Goal: Transaction & Acquisition: Book appointment/travel/reservation

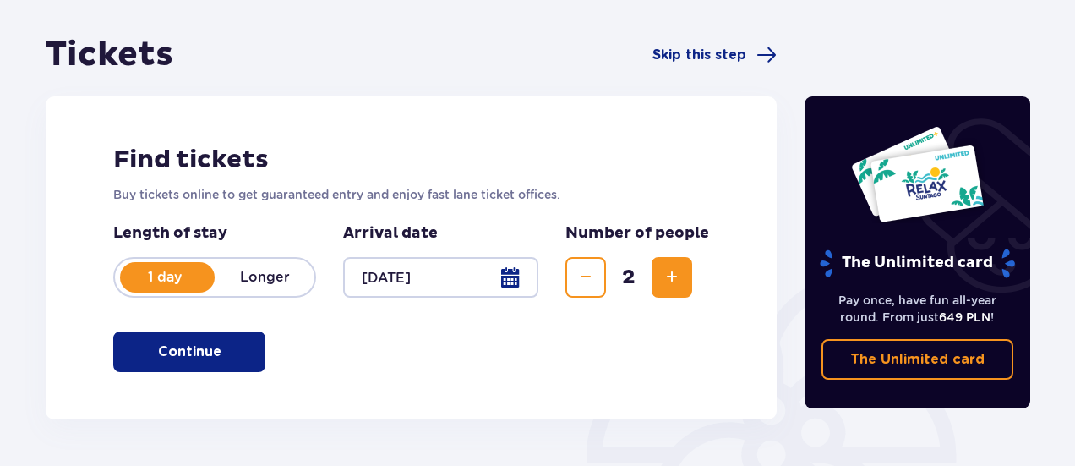
scroll to position [254, 0]
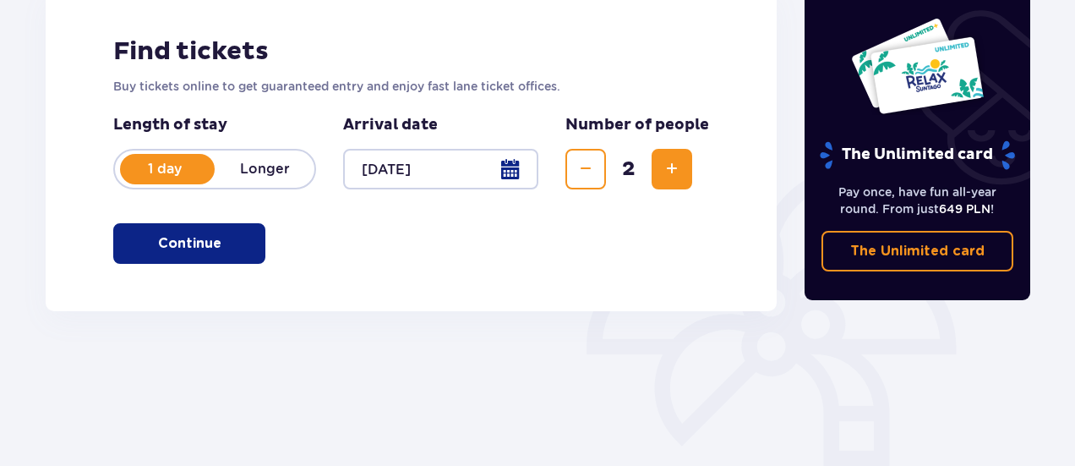
click at [207, 240] on button "Continue" at bounding box center [189, 243] width 152 height 41
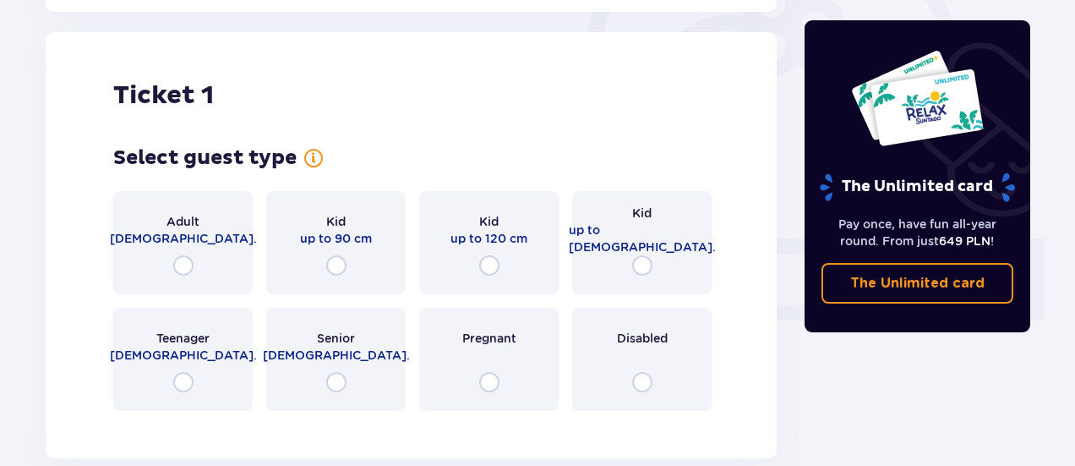
scroll to position [565, 0]
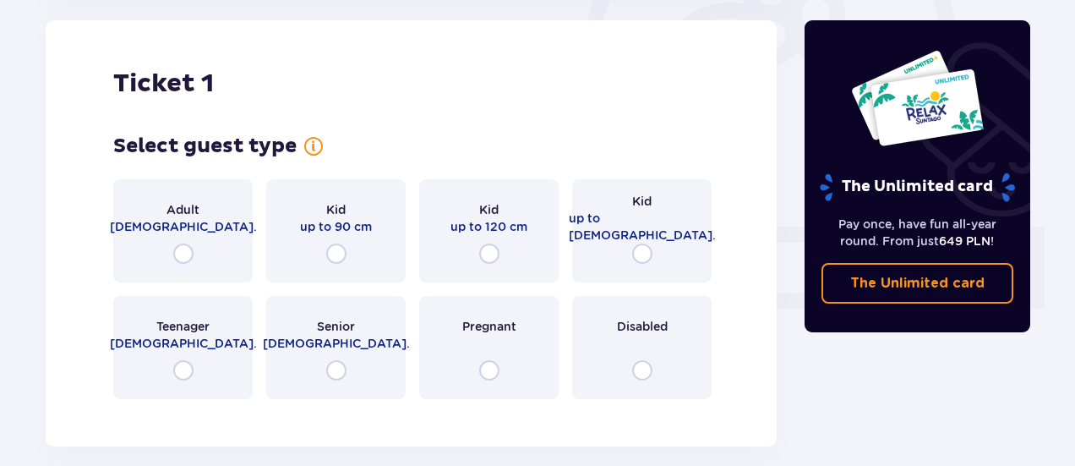
click at [194, 246] on div "Adult [DEMOGRAPHIC_DATA]." at bounding box center [182, 230] width 139 height 103
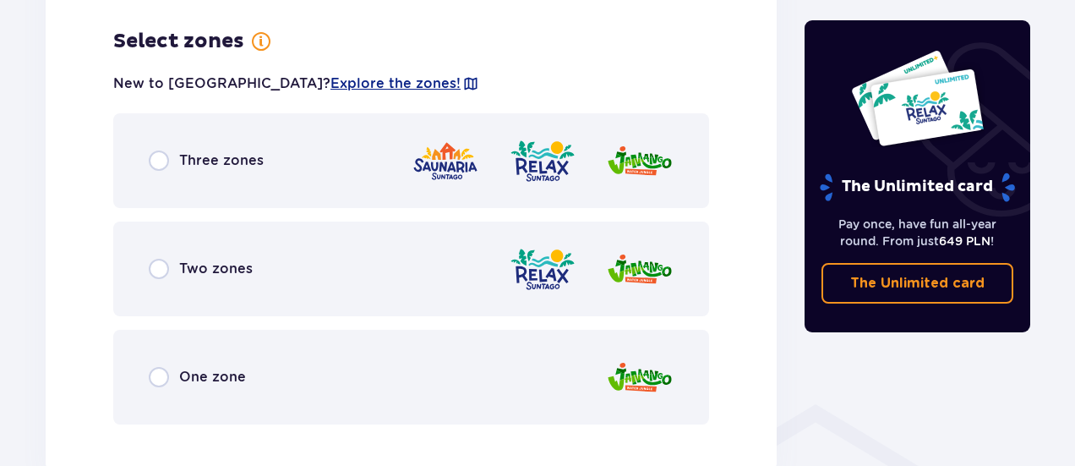
scroll to position [977, 0]
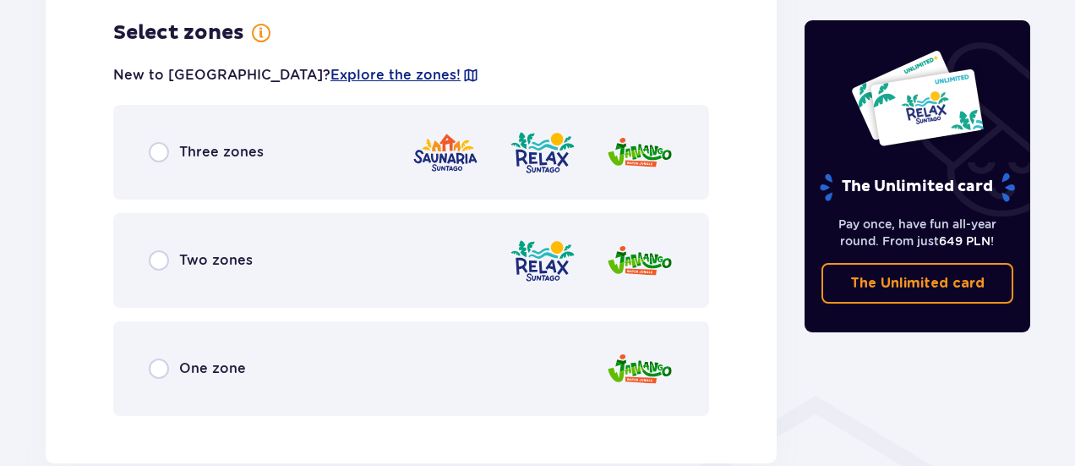
click at [206, 172] on div "Three zones" at bounding box center [411, 152] width 596 height 95
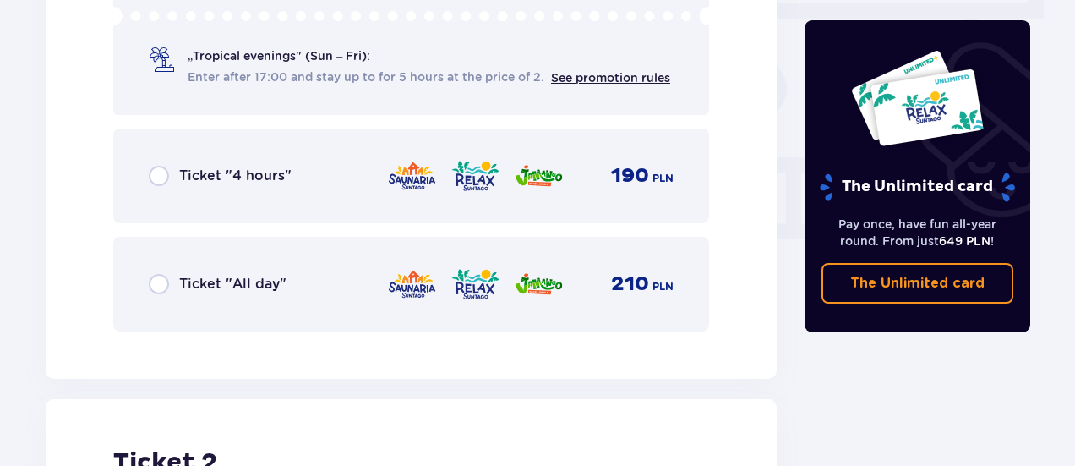
scroll to position [1660, 0]
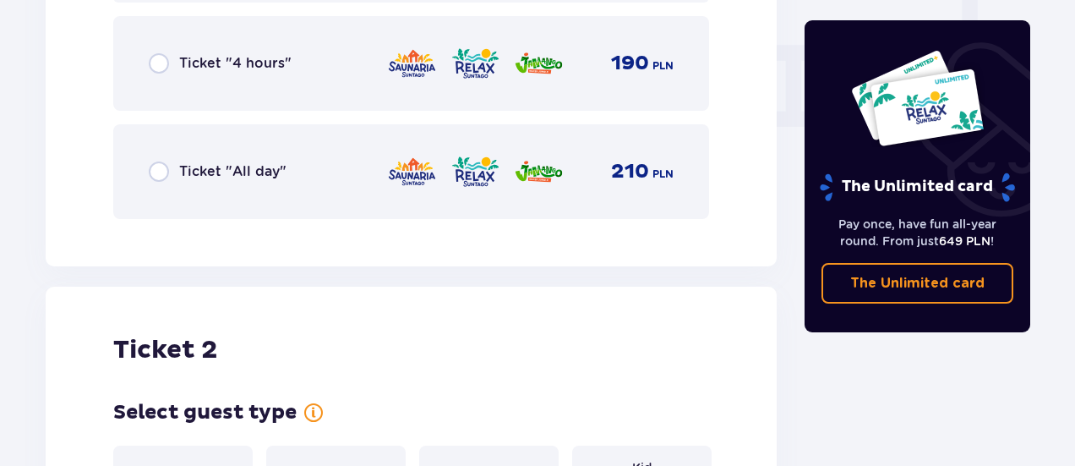
click at [207, 185] on div "Ticket "All day" 210 PLN" at bounding box center [411, 171] width 525 height 35
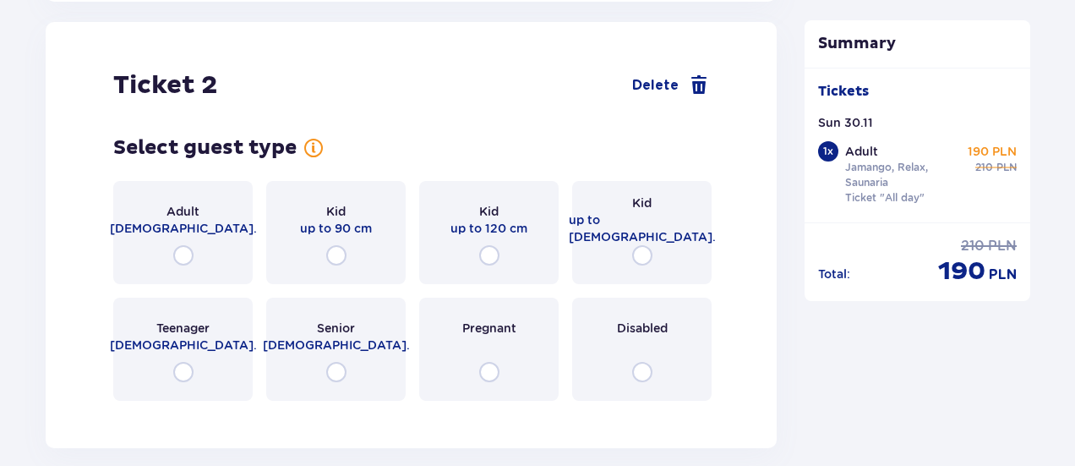
scroll to position [1926, 0]
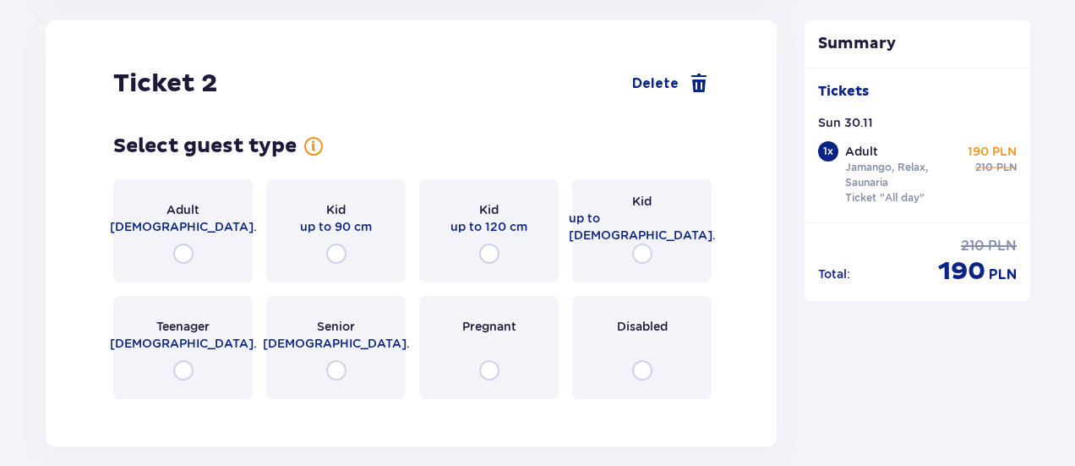
click at [183, 263] on input "radio" at bounding box center [183, 253] width 20 height 20
radio input "true"
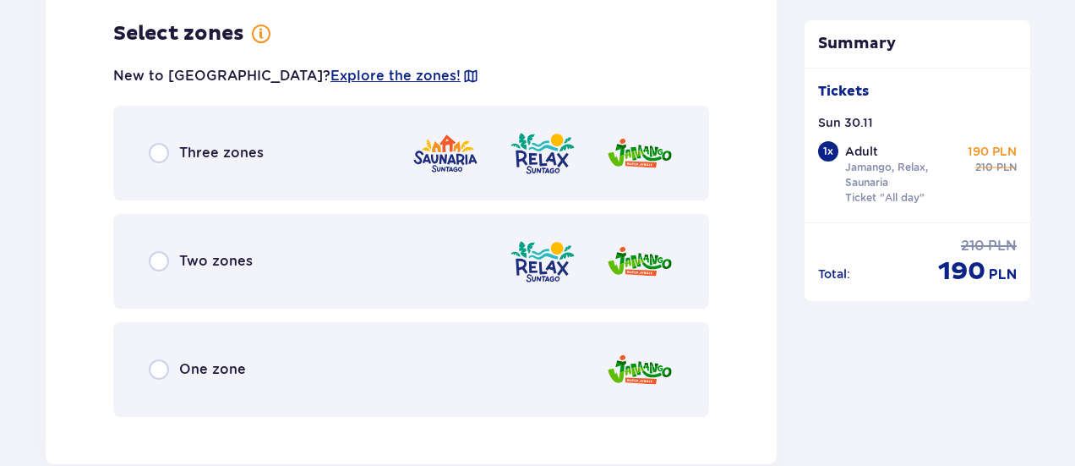
scroll to position [2339, 0]
click at [211, 144] on span "Three zones" at bounding box center [221, 152] width 85 height 19
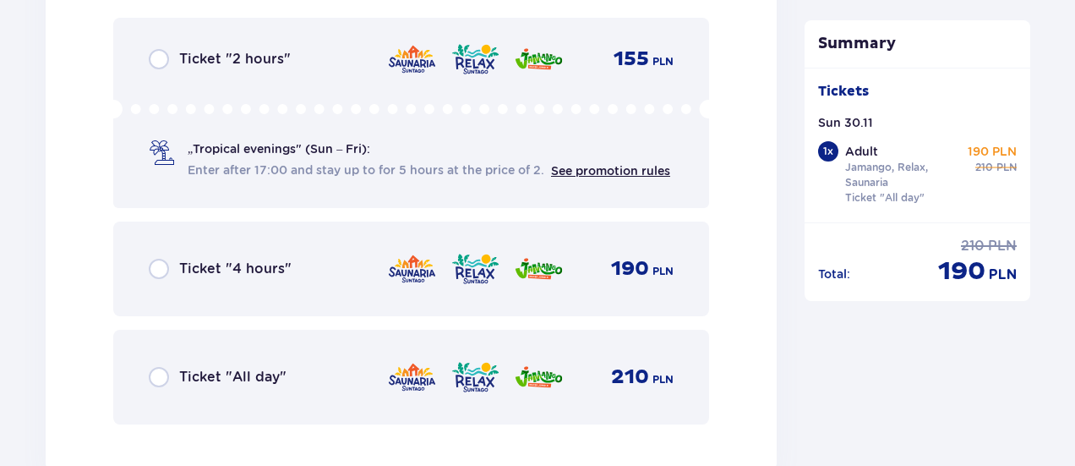
scroll to position [2853, 0]
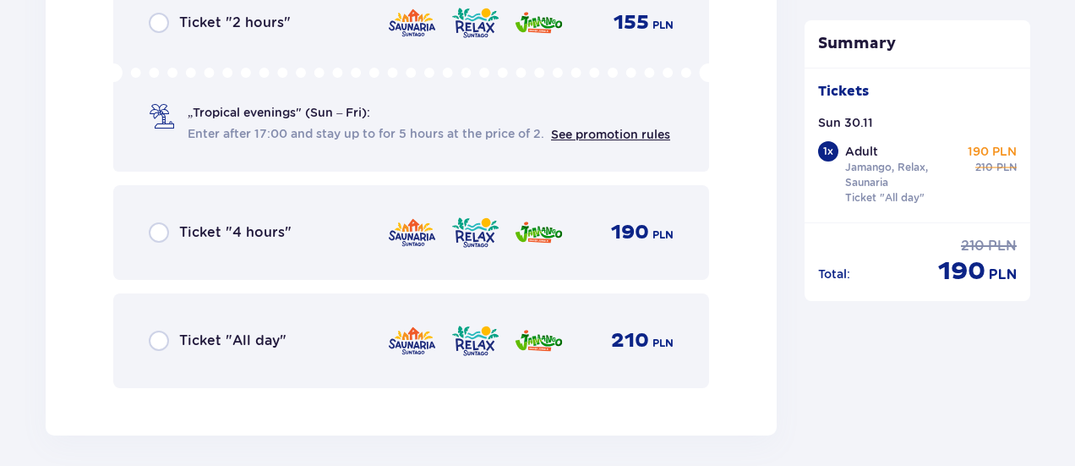
click at [199, 350] on div "Ticket "All day"" at bounding box center [218, 340] width 138 height 20
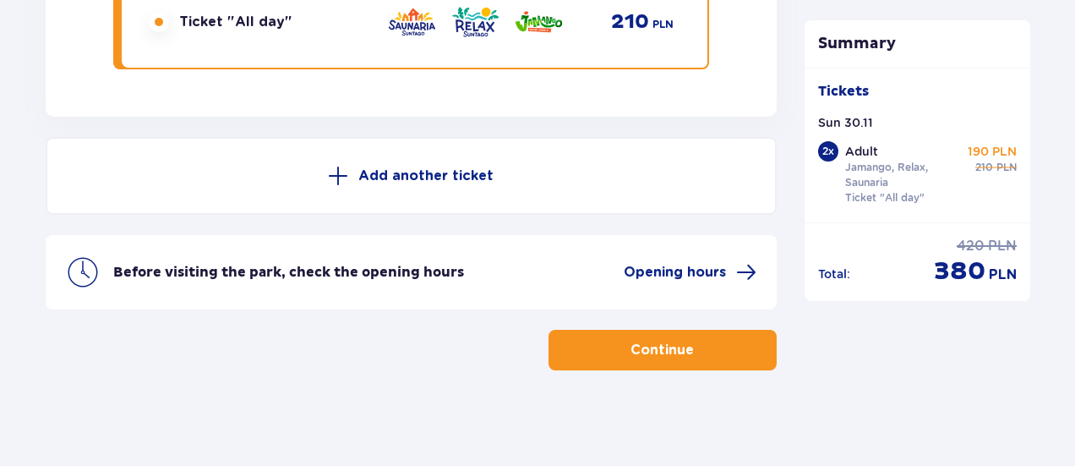
scroll to position [3176, 0]
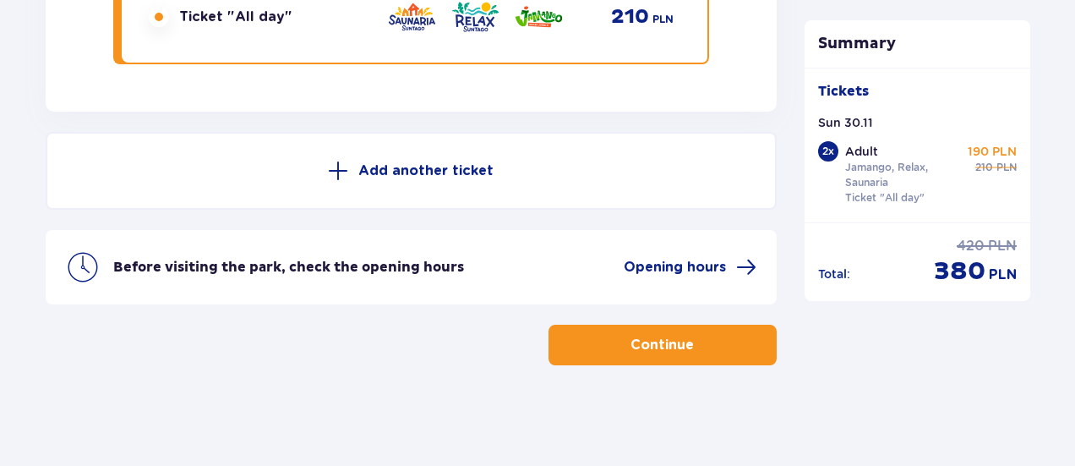
click at [678, 341] on p "Continue" at bounding box center [662, 345] width 63 height 19
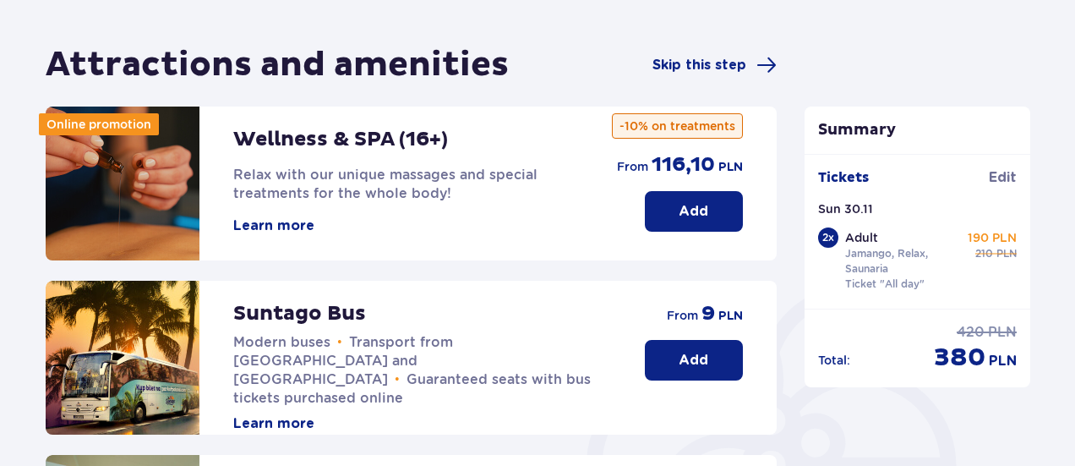
scroll to position [169, 0]
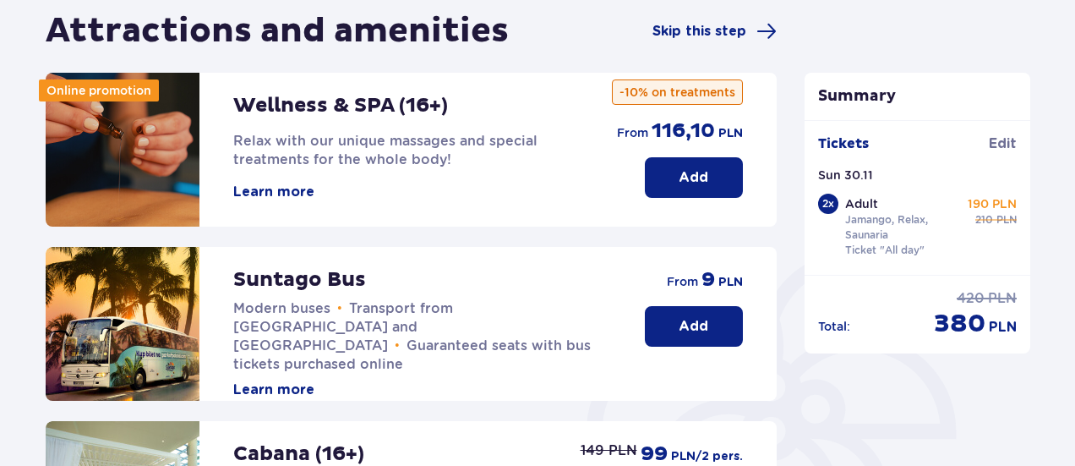
click at [703, 185] on p "Add" at bounding box center [694, 177] width 30 height 19
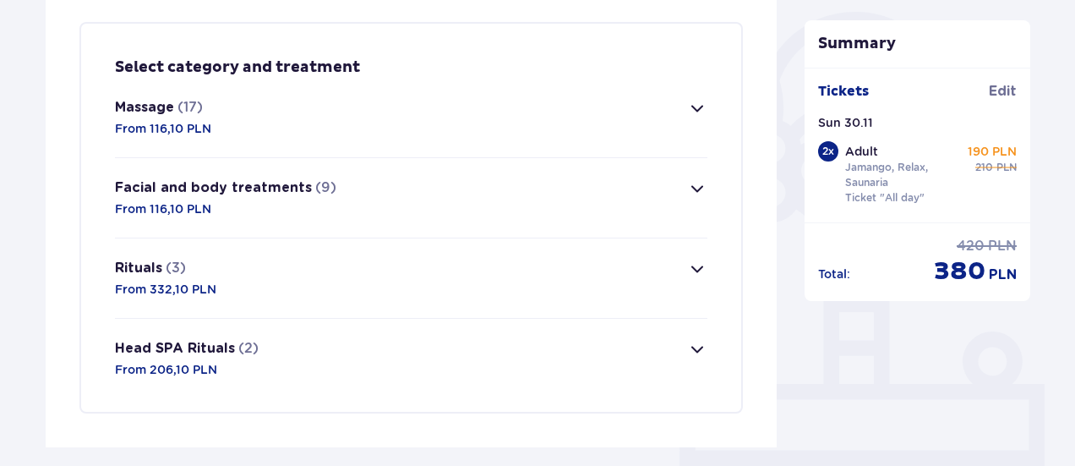
scroll to position [409, 0]
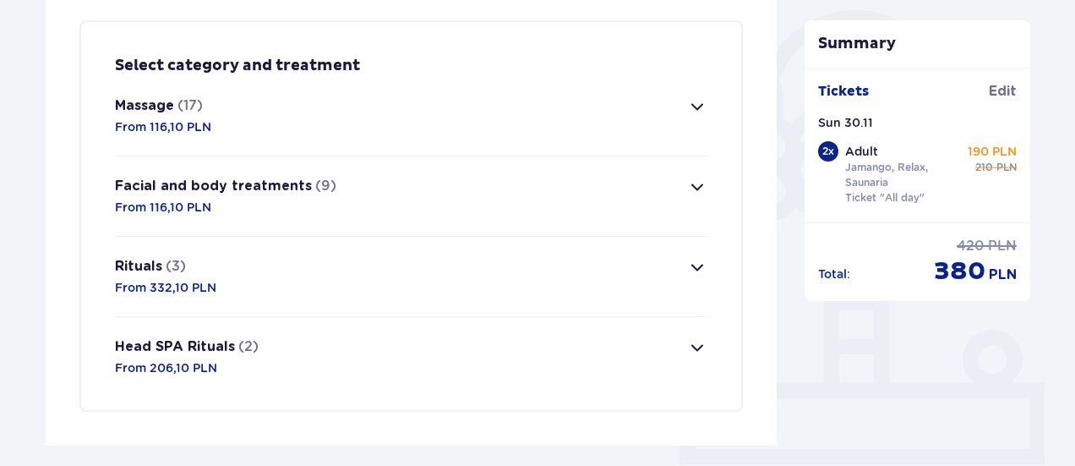
click at [196, 123] on p "From 116,10 PLN" at bounding box center [163, 126] width 96 height 17
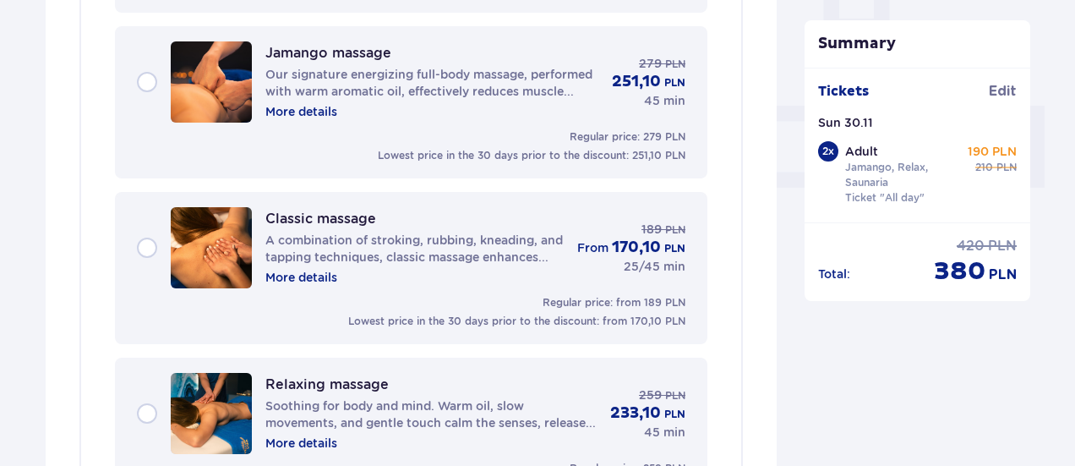
scroll to position [570, 0]
